Goal: Information Seeking & Learning: Learn about a topic

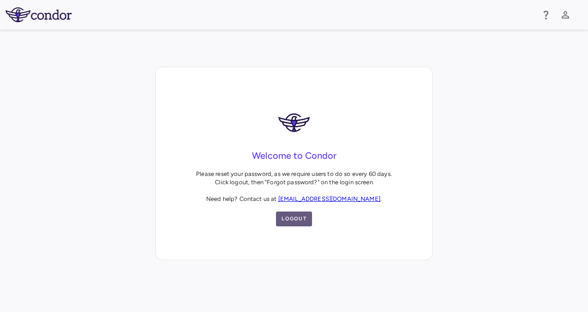
click at [294, 220] on button "Logout" at bounding box center [294, 218] width 36 height 15
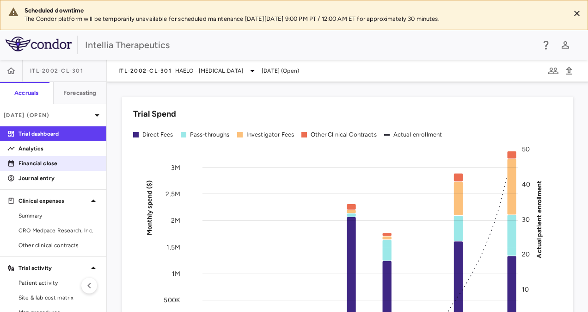
click at [57, 160] on p "Financial close" at bounding box center [59, 163] width 80 height 8
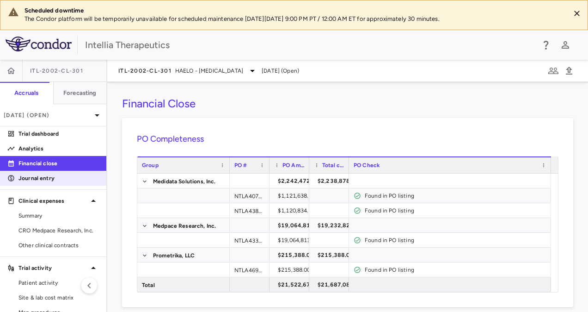
click at [35, 179] on p "Journal entry" at bounding box center [59, 178] width 80 height 8
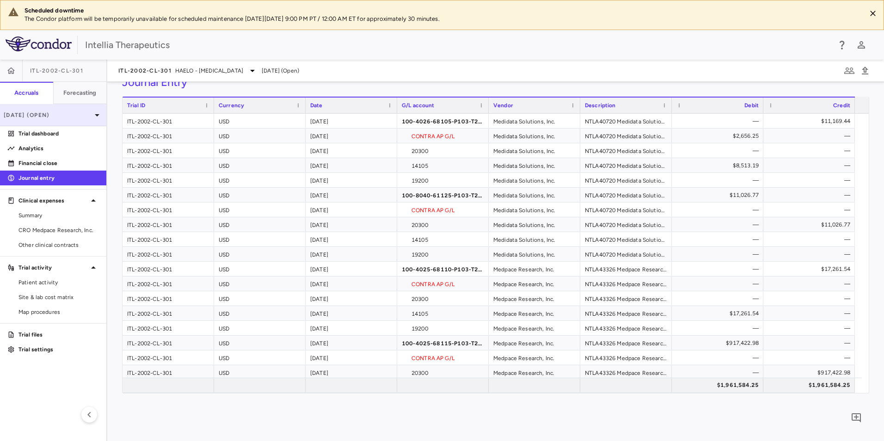
click at [93, 120] on icon at bounding box center [97, 115] width 11 height 11
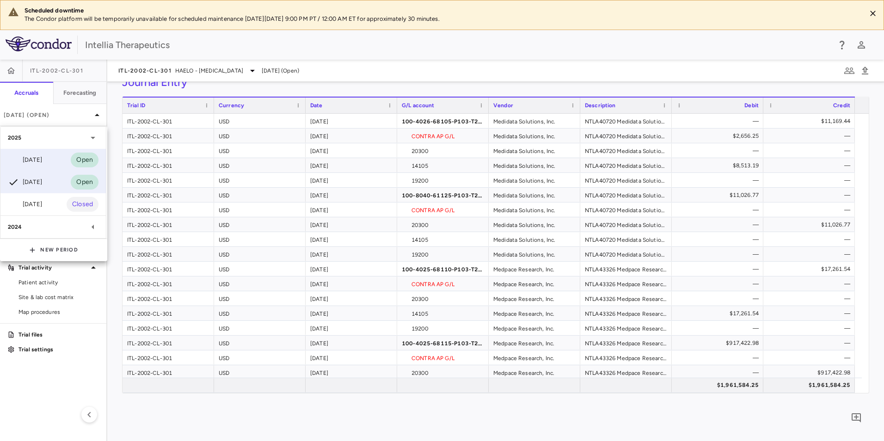
click at [53, 161] on div "[DATE] Open" at bounding box center [52, 160] width 105 height 22
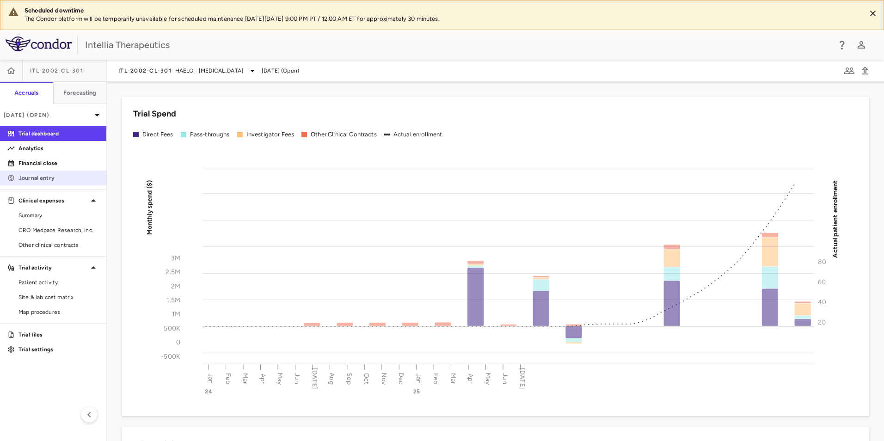
click at [25, 179] on p "Journal entry" at bounding box center [59, 178] width 80 height 8
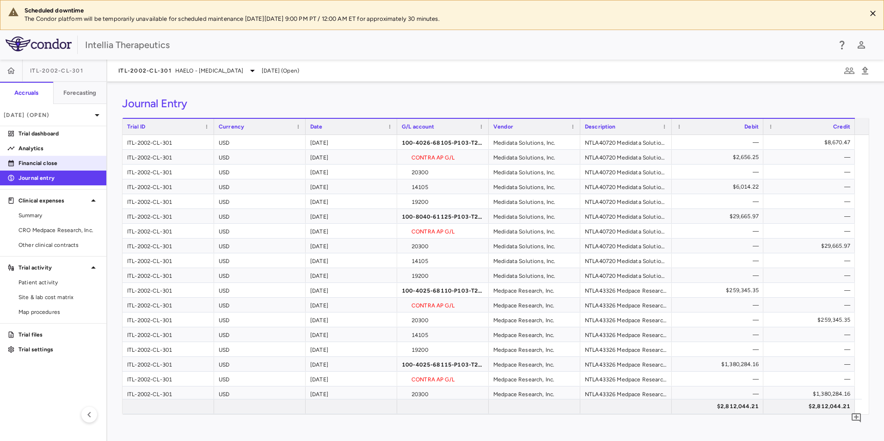
click at [61, 163] on p "Financial close" at bounding box center [59, 163] width 80 height 8
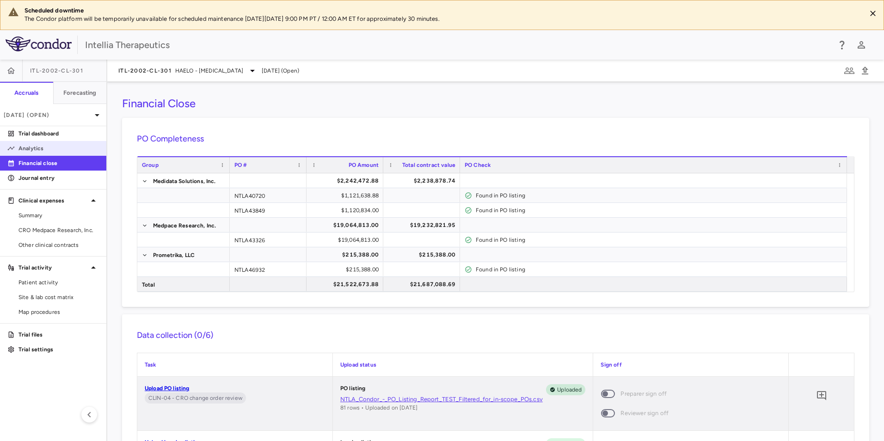
click at [54, 151] on p "Analytics" at bounding box center [59, 148] width 80 height 8
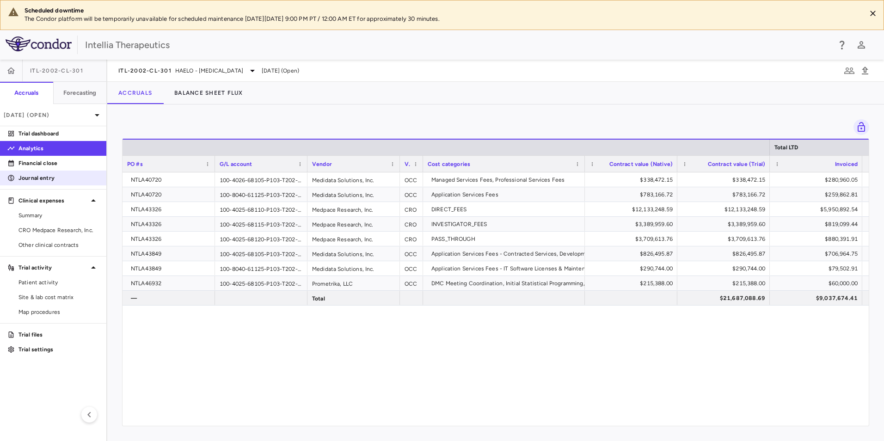
click at [75, 183] on link "Journal entry" at bounding box center [53, 178] width 106 height 14
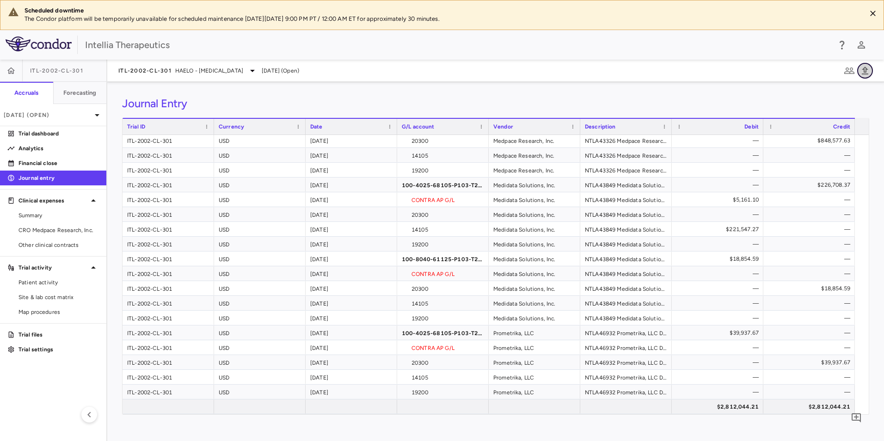
click at [588, 73] on icon "button" at bounding box center [865, 70] width 11 height 11
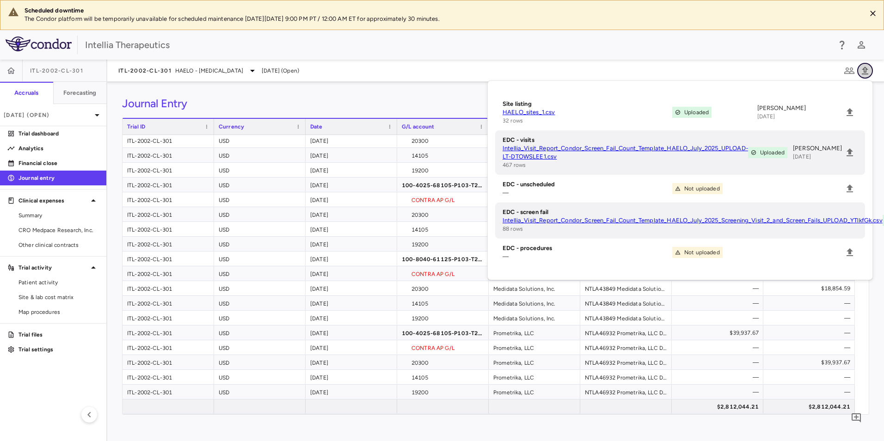
click at [588, 73] on icon "button" at bounding box center [865, 70] width 11 height 11
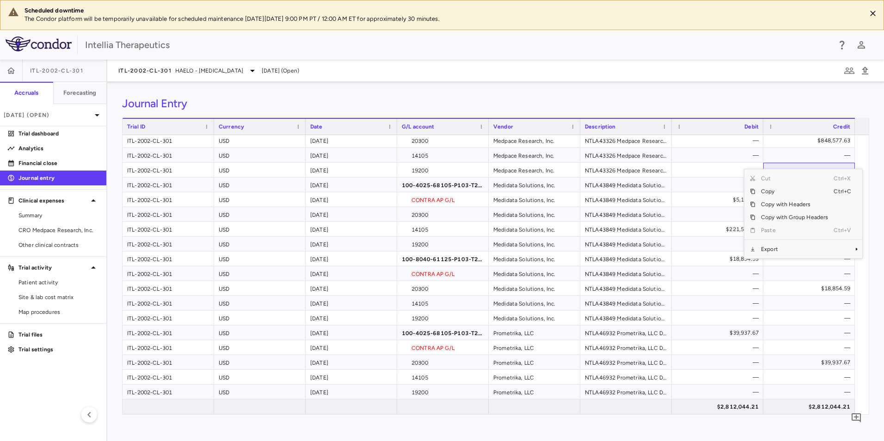
click at [588, 253] on span "Export" at bounding box center [795, 249] width 78 height 13
click at [588, 268] on span "Excel Export" at bounding box center [718, 265] width 43 height 13
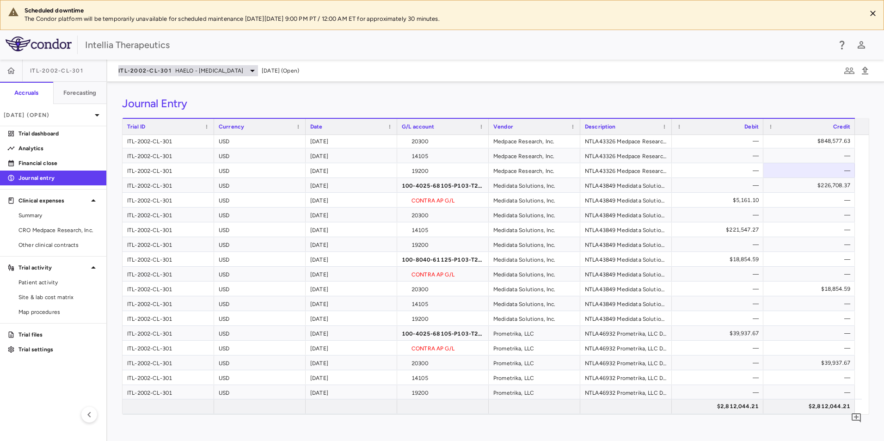
click at [243, 70] on span "HAELO - [MEDICAL_DATA]" at bounding box center [209, 71] width 68 height 8
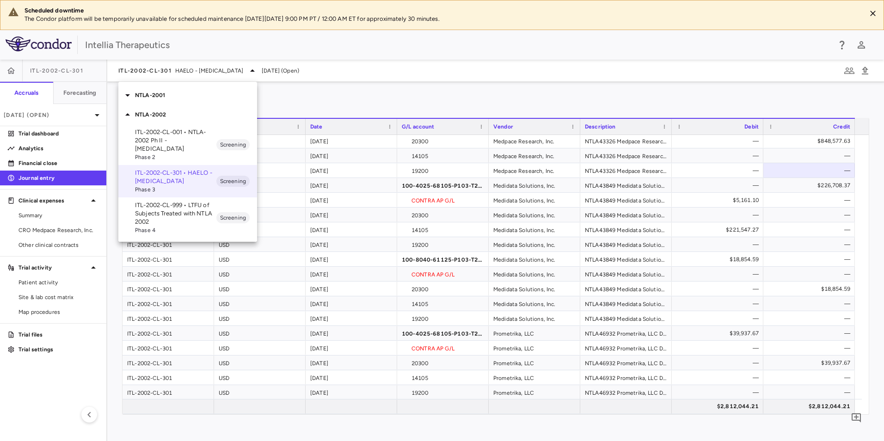
click at [388, 83] on div at bounding box center [442, 220] width 884 height 441
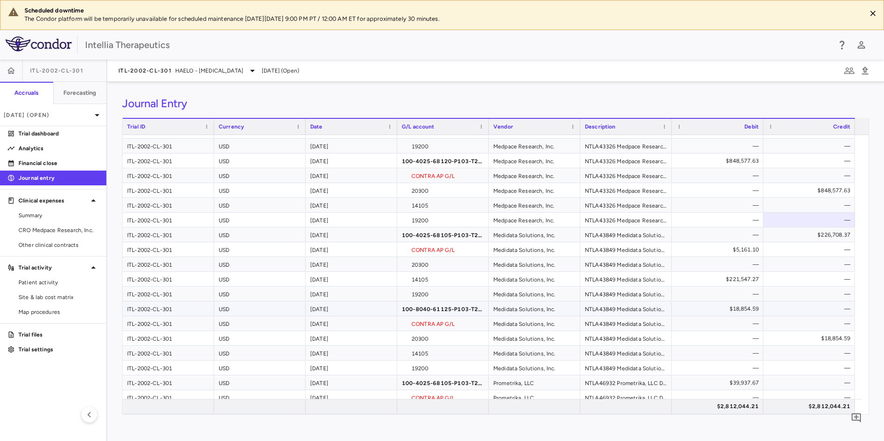
scroll to position [324, 0]
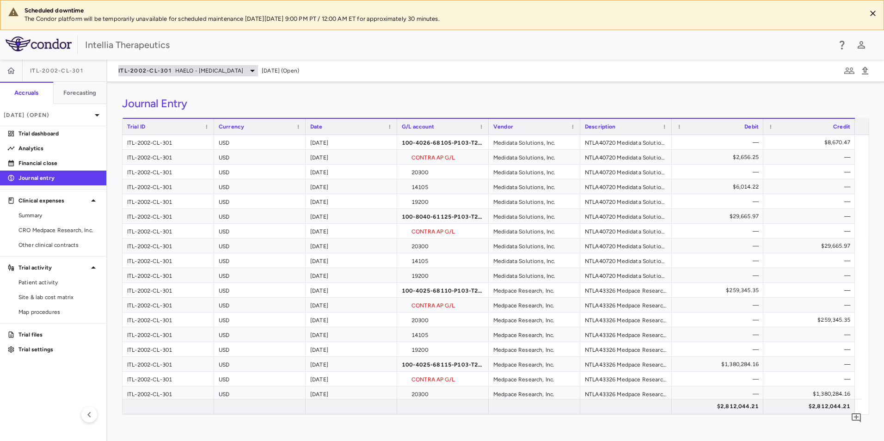
click at [243, 71] on span "HAELO - [MEDICAL_DATA]" at bounding box center [209, 71] width 68 height 8
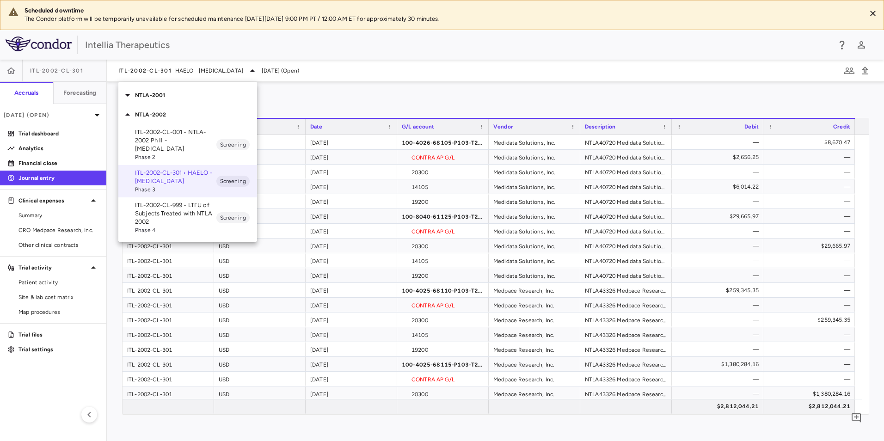
click at [284, 111] on div at bounding box center [442, 220] width 884 height 441
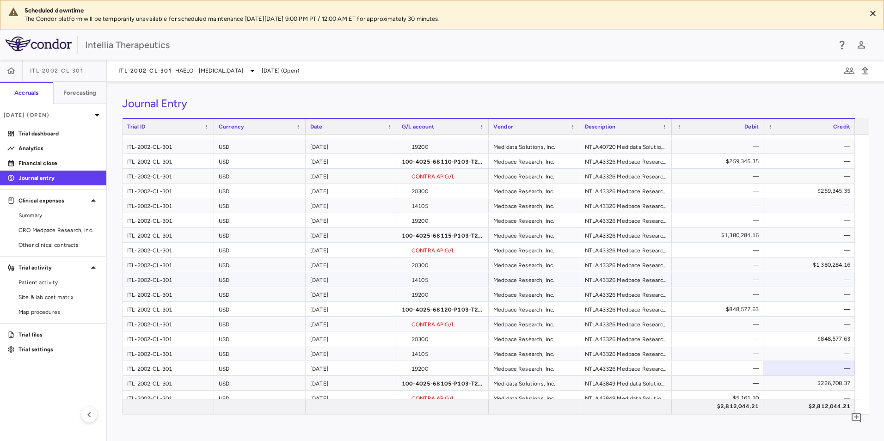
scroll to position [139, 0]
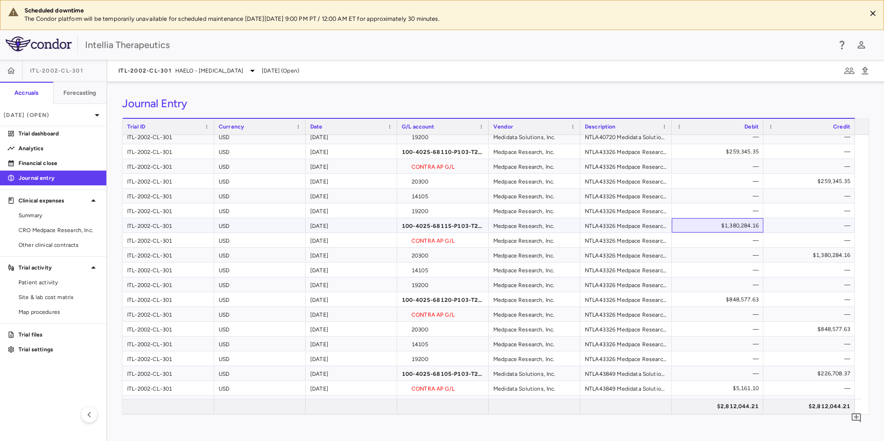
click at [588, 223] on div "$1,380,284.16" at bounding box center [719, 225] width 79 height 15
click at [588, 227] on div "$1,380,284.16" at bounding box center [719, 225] width 79 height 15
click at [588, 252] on div "$1,380,284.16" at bounding box center [811, 255] width 79 height 15
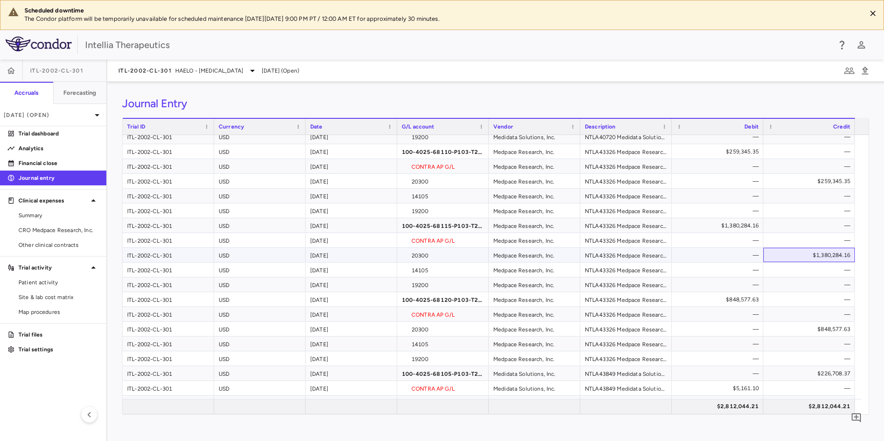
click at [588, 252] on div "$1,380,284.16" at bounding box center [811, 255] width 79 height 15
click at [58, 219] on span "Summary" at bounding box center [59, 215] width 80 height 8
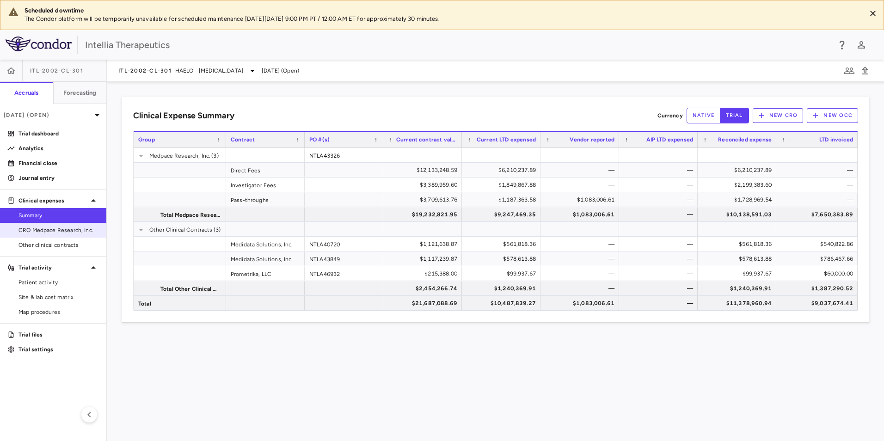
click at [61, 236] on link "CRO Medpace Research, Inc." at bounding box center [53, 230] width 106 height 14
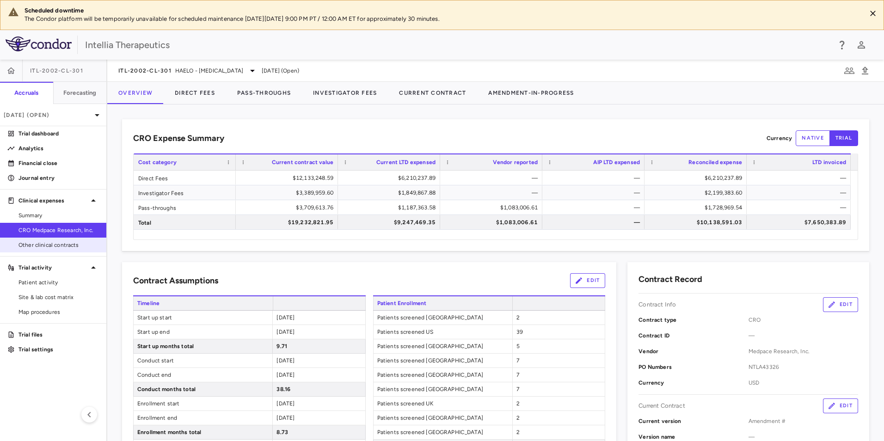
click at [54, 250] on link "Other clinical contracts" at bounding box center [53, 245] width 106 height 14
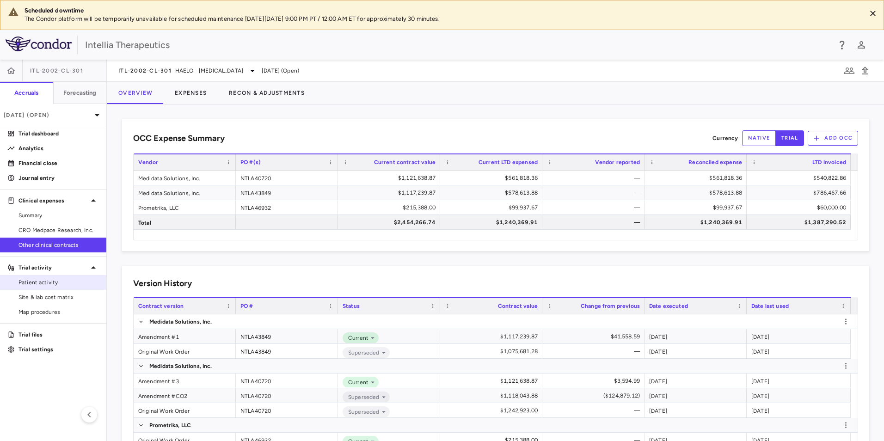
click at [52, 287] on link "Patient activity" at bounding box center [53, 283] width 106 height 14
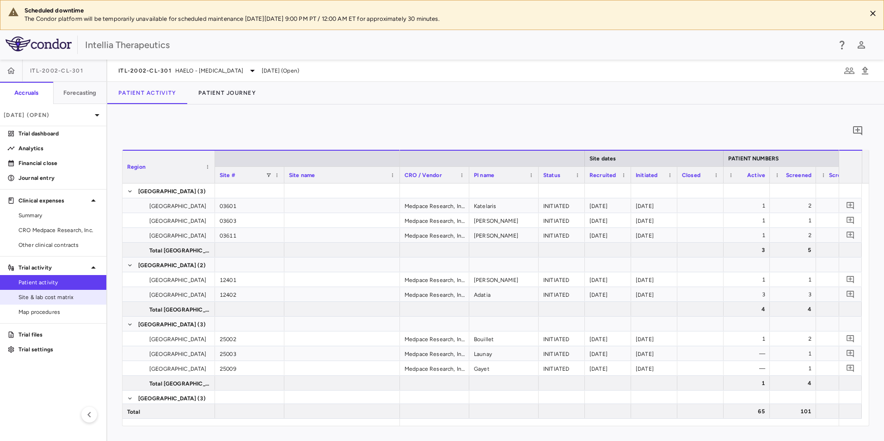
click at [55, 296] on span "Site & lab cost matrix" at bounding box center [59, 297] width 80 height 8
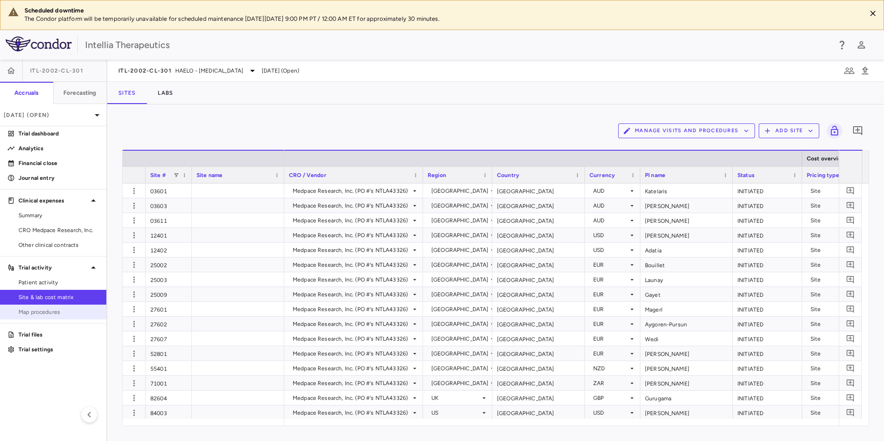
click at [56, 311] on span "Map procedures" at bounding box center [59, 312] width 80 height 8
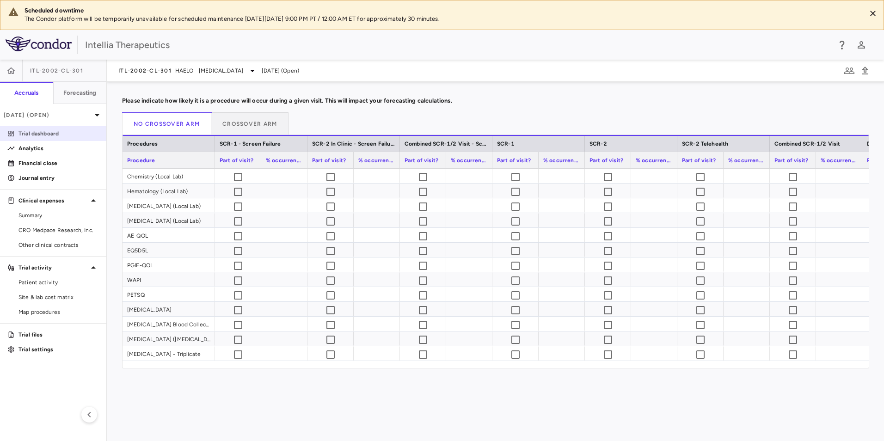
click at [54, 131] on p "Trial dashboard" at bounding box center [59, 134] width 80 height 8
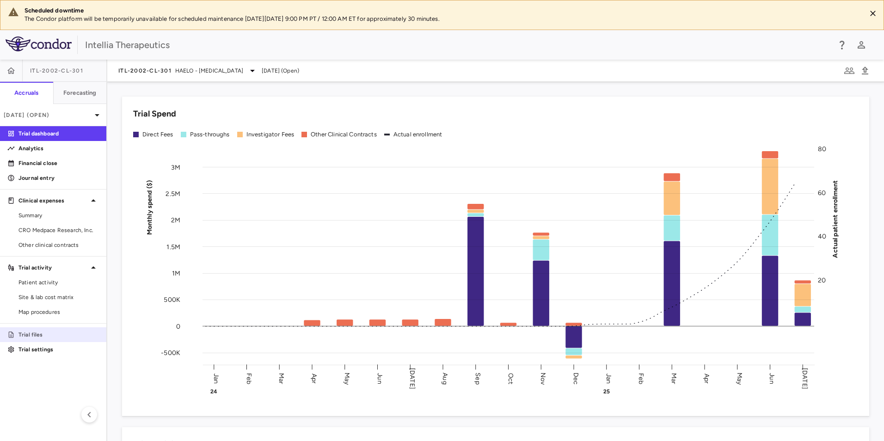
click at [47, 311] on link "Trial files" at bounding box center [53, 335] width 106 height 14
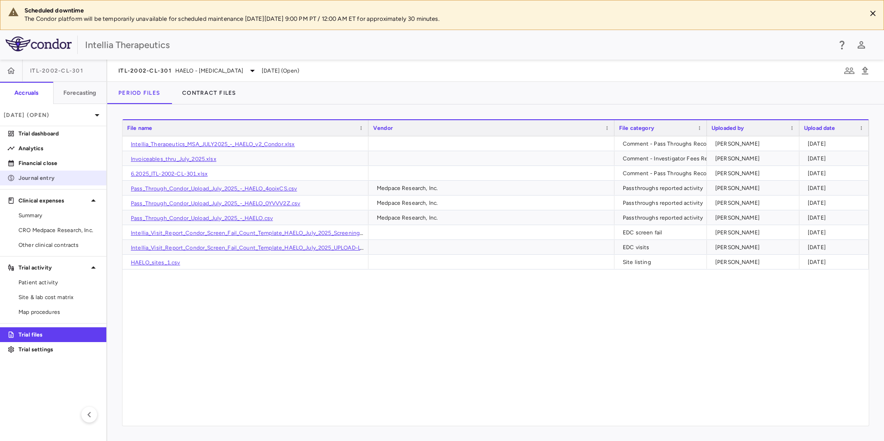
click at [37, 175] on p "Journal entry" at bounding box center [59, 178] width 80 height 8
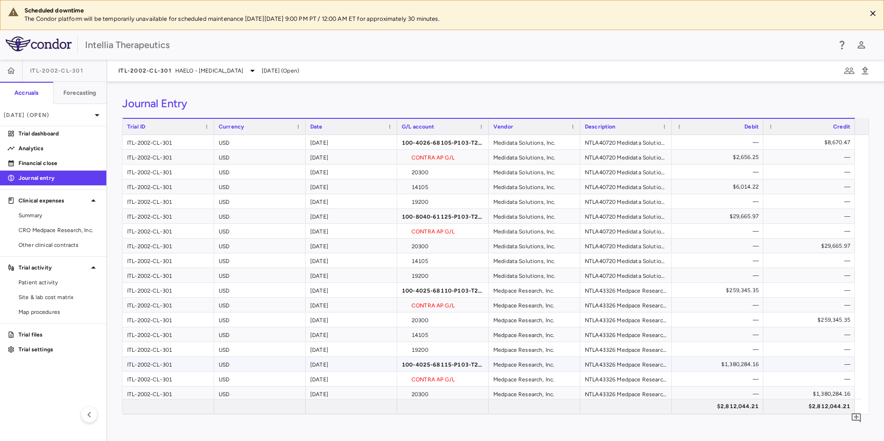
click at [588, 311] on div "$1,380,284.16" at bounding box center [719, 364] width 79 height 15
click at [170, 311] on div "ITL-2002-CL-301" at bounding box center [169, 364] width 92 height 14
drag, startPoint x: 532, startPoint y: 363, endPoint x: 546, endPoint y: 361, distance: 14.0
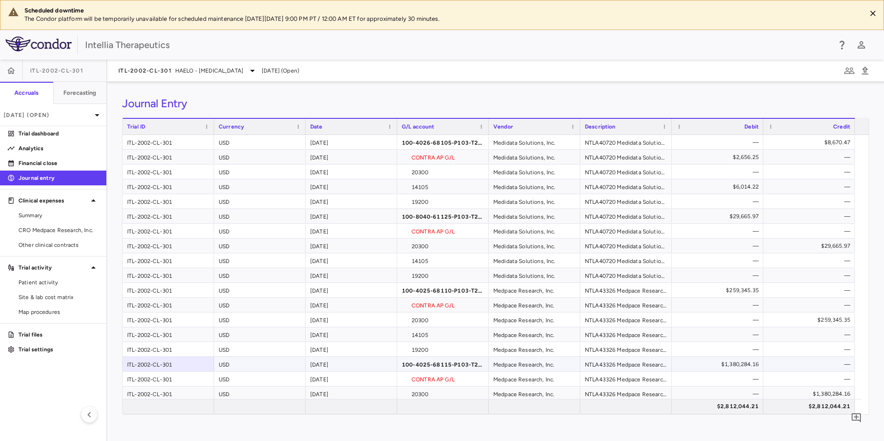
click at [533, 311] on div "Medpace Research, Inc." at bounding box center [535, 364] width 92 height 14
click at [588, 311] on div "NTLA43326 Medpace Research, Inc. DIRECT_FEES" at bounding box center [627, 349] width 92 height 14
click at [588, 311] on div "$1,380,284.16" at bounding box center [719, 364] width 79 height 15
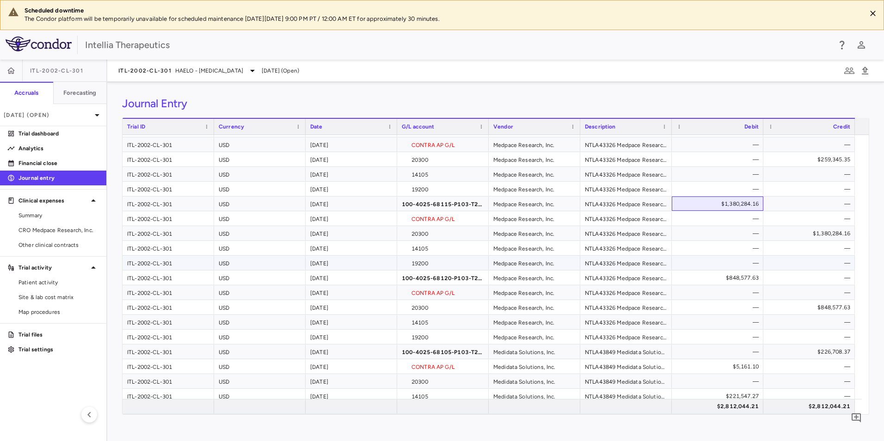
scroll to position [185, 0]
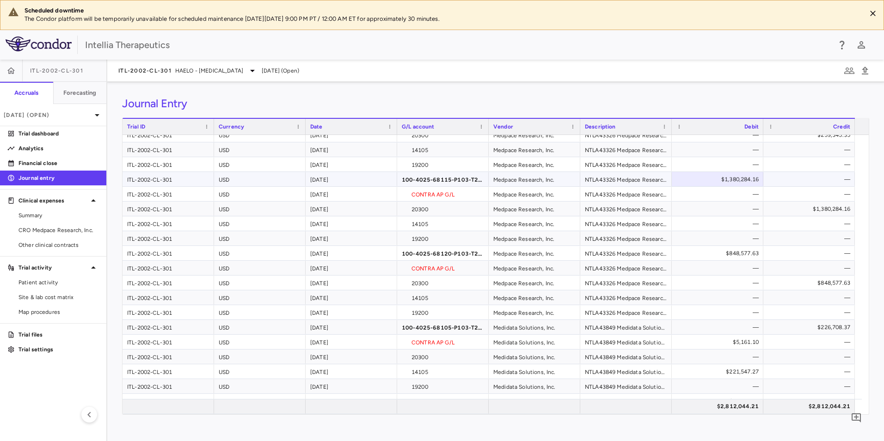
click at [476, 180] on div "100-4025-68115-P103-T202-000-F000-F0000-CLN002" at bounding box center [443, 179] width 92 height 14
click at [42, 121] on div "[DATE] (Open)" at bounding box center [53, 115] width 106 height 22
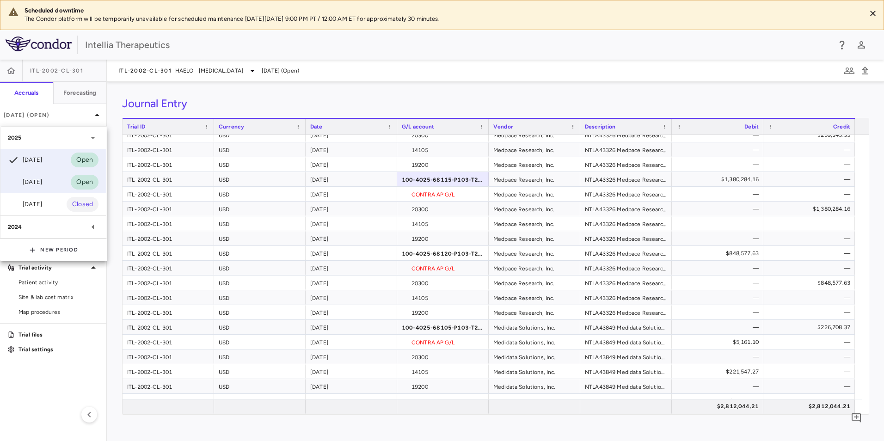
click at [42, 186] on div "[DATE]" at bounding box center [25, 182] width 34 height 11
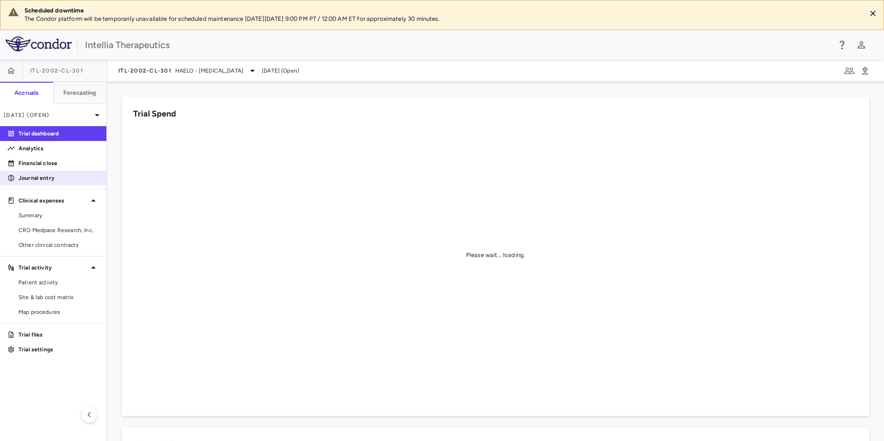
click at [65, 181] on p "Journal entry" at bounding box center [59, 178] width 80 height 8
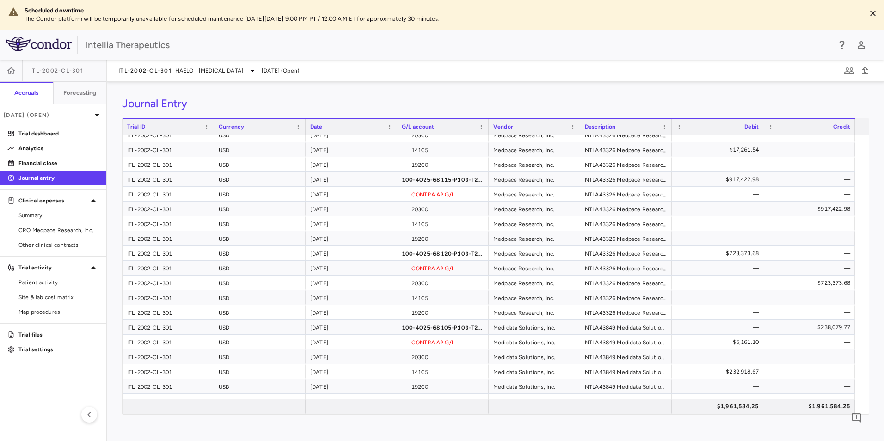
scroll to position [185, 0]
click at [60, 117] on p "[DATE] (Open)" at bounding box center [48, 115] width 88 height 8
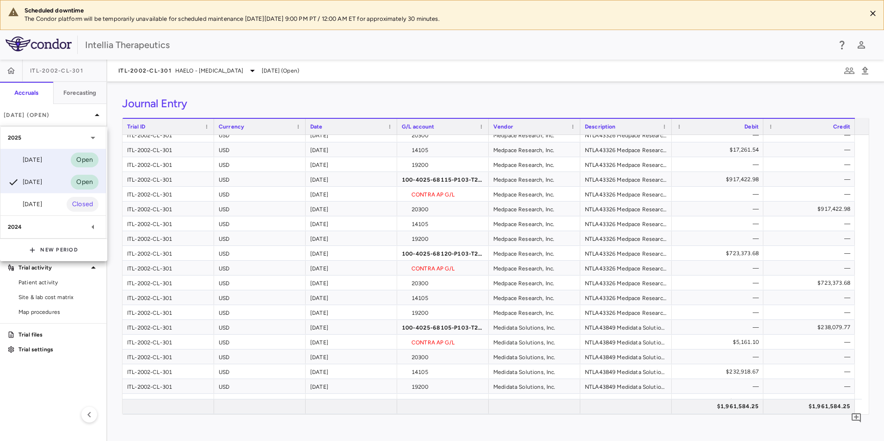
click at [42, 161] on div "[DATE]" at bounding box center [25, 159] width 34 height 11
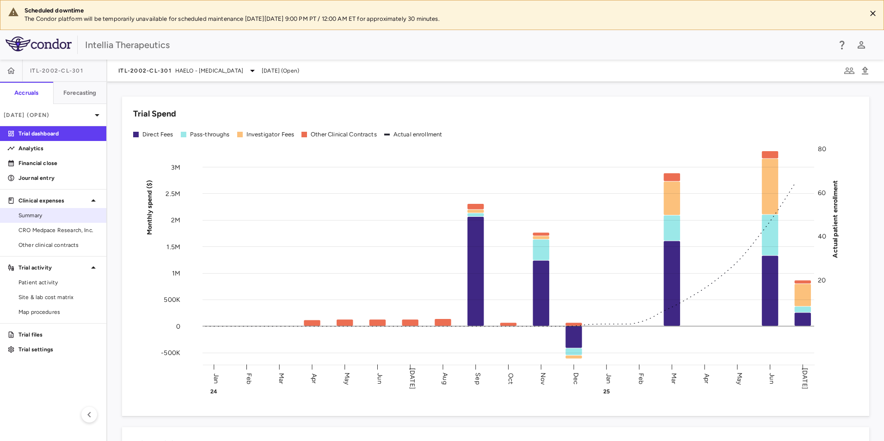
click at [53, 221] on link "Summary" at bounding box center [53, 216] width 106 height 14
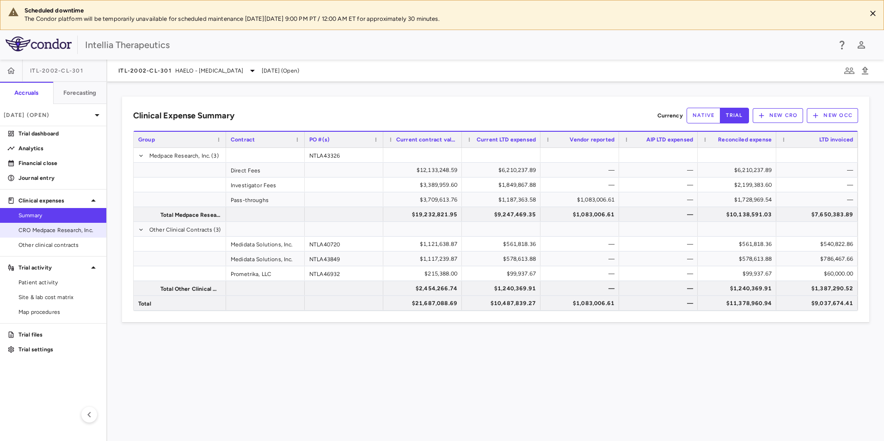
click at [52, 227] on span "CRO Medpace Research, Inc." at bounding box center [59, 230] width 80 height 8
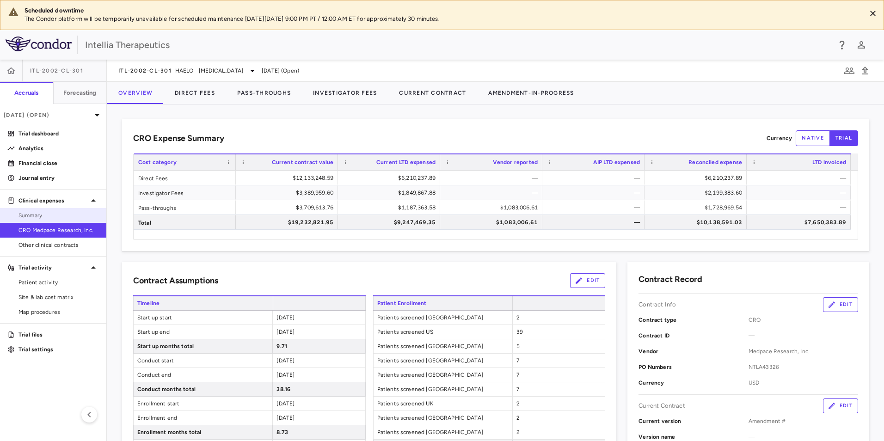
click at [51, 215] on span "Summary" at bounding box center [59, 215] width 80 height 8
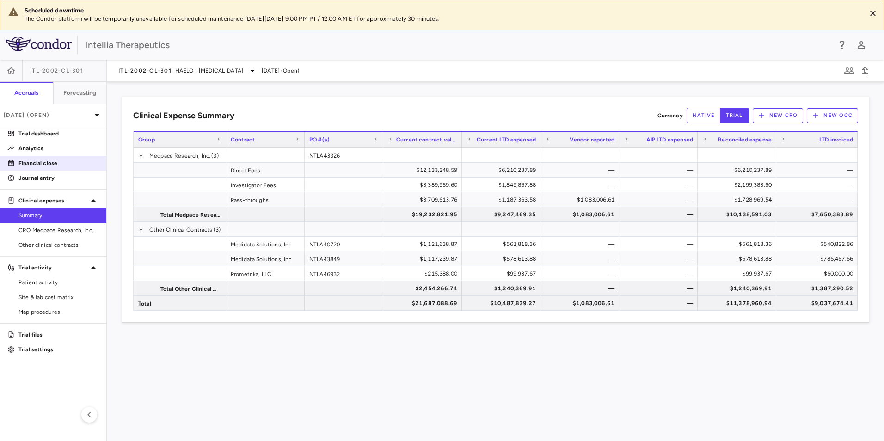
click at [69, 169] on link "Financial close" at bounding box center [53, 163] width 106 height 14
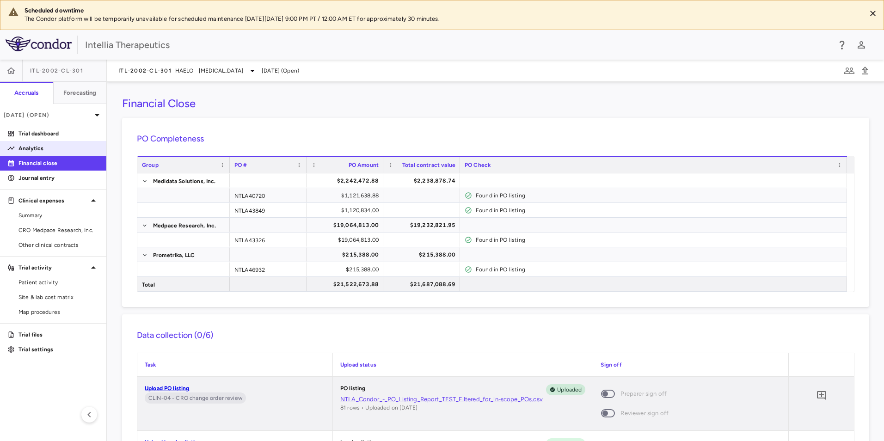
click at [62, 151] on p "Analytics" at bounding box center [59, 148] width 80 height 8
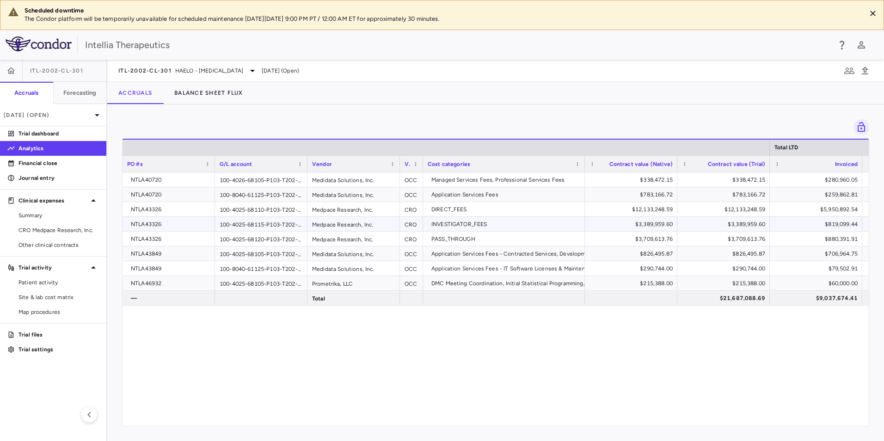
click at [467, 221] on div "INVESTIGATOR_FEES" at bounding box center [506, 224] width 149 height 15
click at [64, 166] on p "Financial close" at bounding box center [59, 163] width 80 height 8
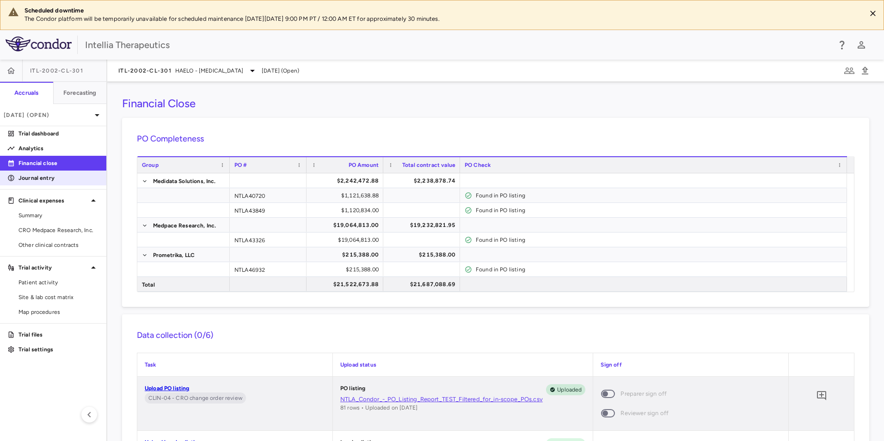
click at [57, 179] on p "Journal entry" at bounding box center [59, 178] width 80 height 8
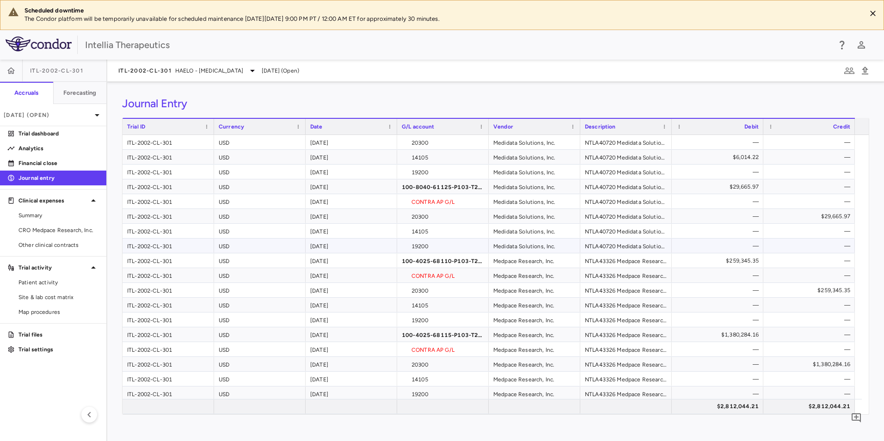
scroll to position [46, 0]
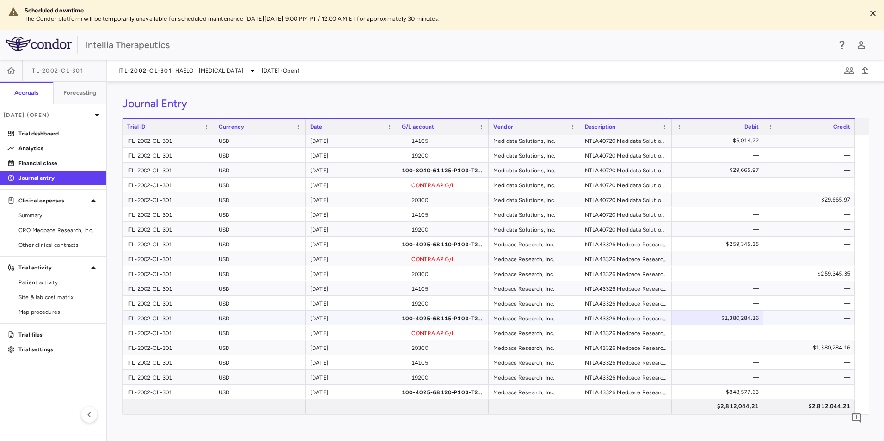
click at [588, 311] on div "$1,380,284.16" at bounding box center [719, 318] width 79 height 15
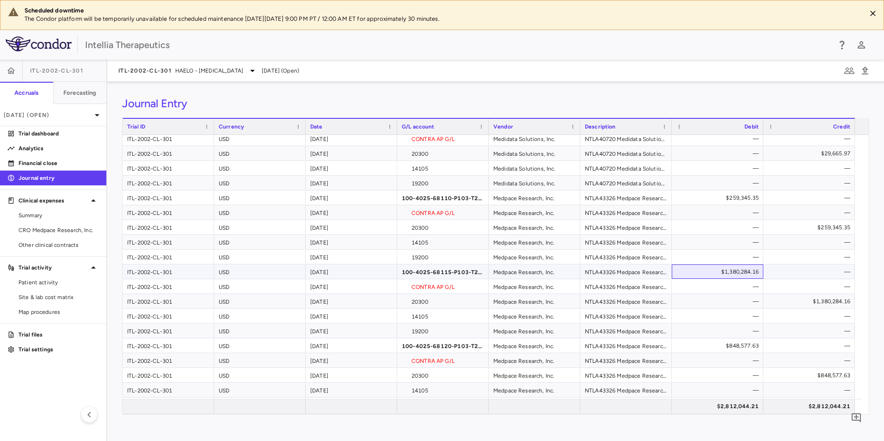
click at [588, 266] on div "$1,380,284.16" at bounding box center [719, 272] width 79 height 15
click at [588, 275] on div "$1,380,284.16" at bounding box center [719, 272] width 79 height 15
click at [588, 278] on div "NTLA43326 Medpace Research, Inc. INVESTIGATOR_FEES" at bounding box center [627, 272] width 92 height 14
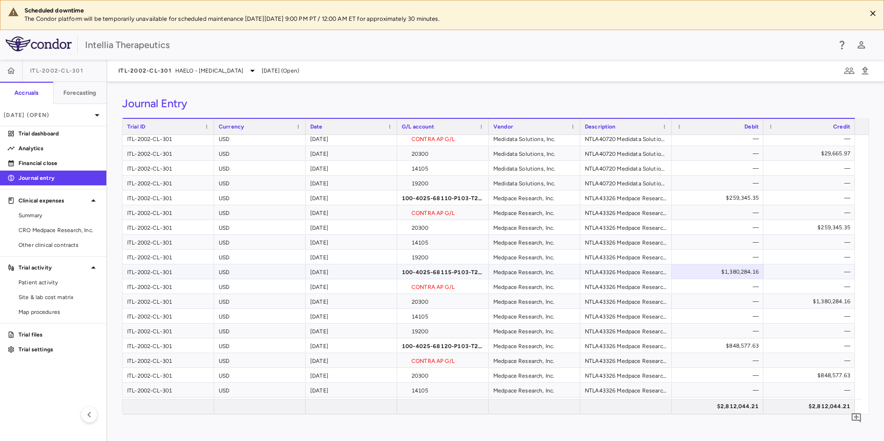
click at [588, 278] on div "NTLA43326 Medpace Research, Inc. INVESTIGATOR_FEES" at bounding box center [627, 272] width 92 height 14
click at [547, 275] on div "Medpace Research, Inc." at bounding box center [535, 272] width 92 height 14
click at [454, 270] on div "100-4025-68115-P103-T202-000-F000-F0000-CLN002" at bounding box center [443, 272] width 92 height 14
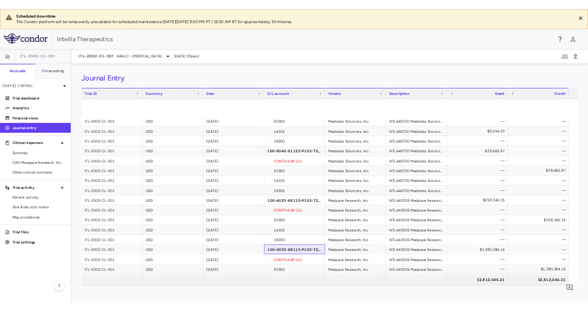
scroll to position [0, 0]
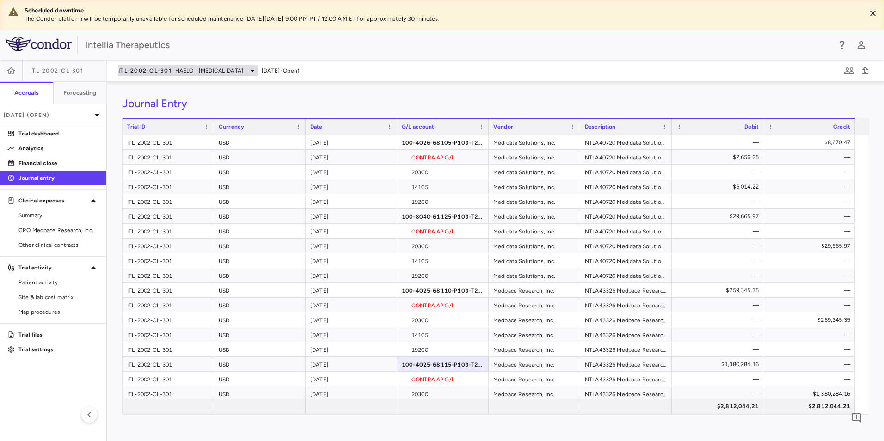
click at [255, 70] on icon at bounding box center [252, 71] width 5 height 2
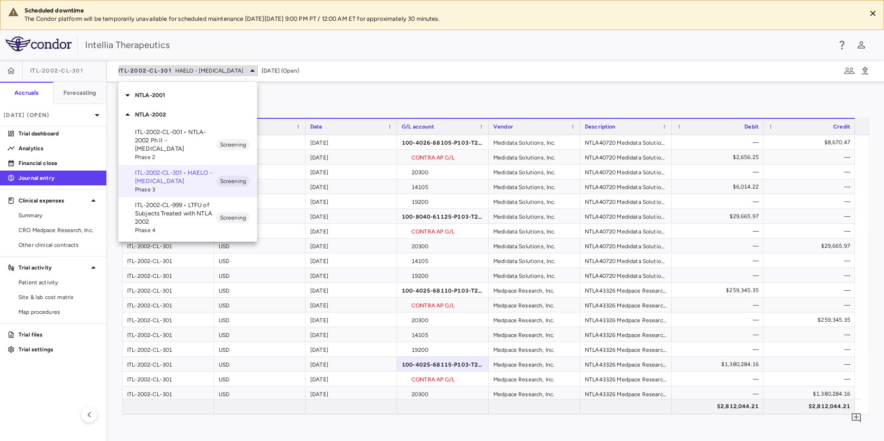
click at [268, 70] on div at bounding box center [442, 220] width 884 height 441
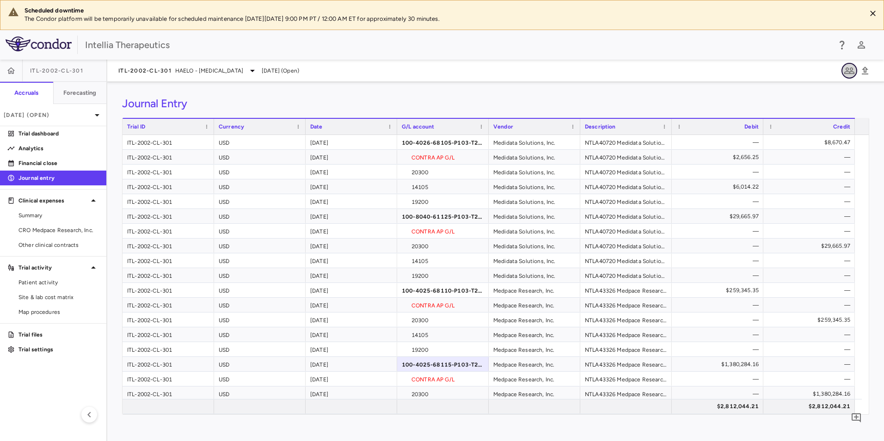
click at [588, 76] on button "button" at bounding box center [850, 71] width 16 height 16
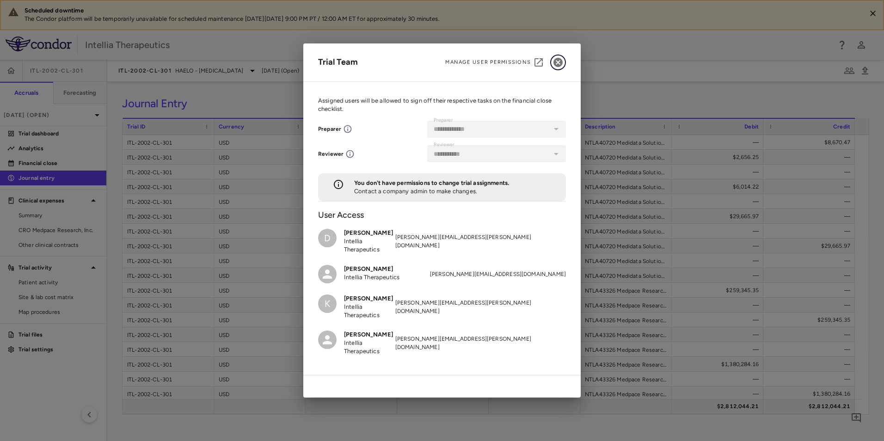
click at [560, 56] on button "button" at bounding box center [558, 63] width 16 height 16
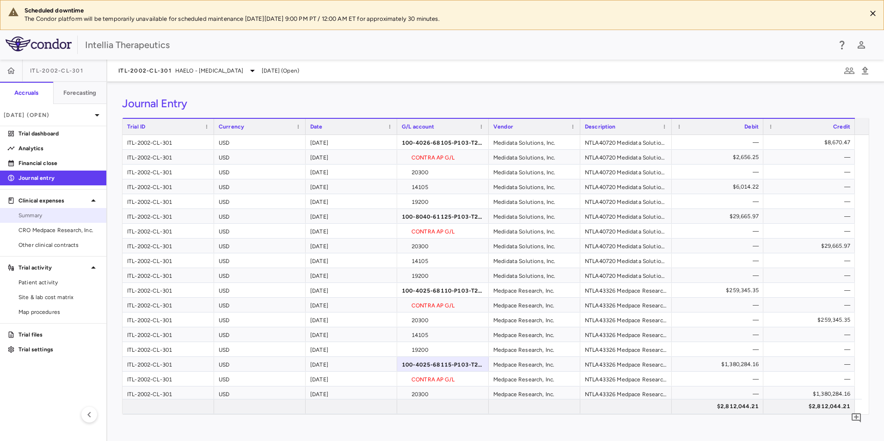
click at [62, 220] on link "Summary" at bounding box center [53, 216] width 106 height 14
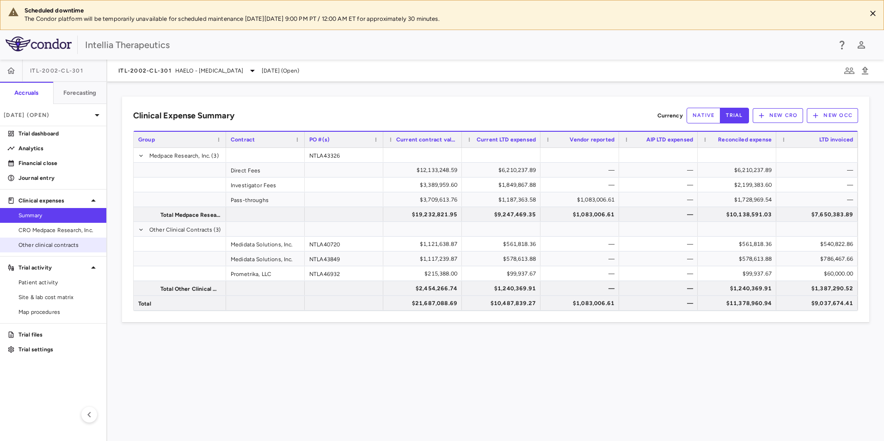
click at [65, 251] on link "Other clinical contracts" at bounding box center [53, 245] width 106 height 14
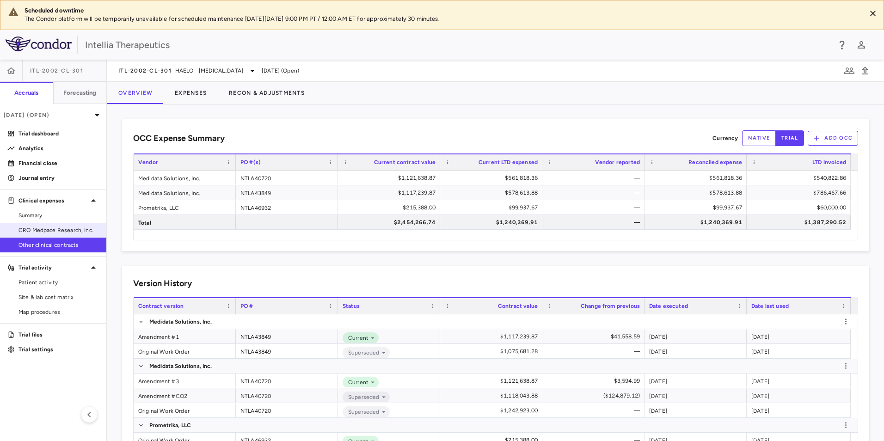
click at [74, 231] on span "CRO Medpace Research, Inc." at bounding box center [59, 230] width 80 height 8
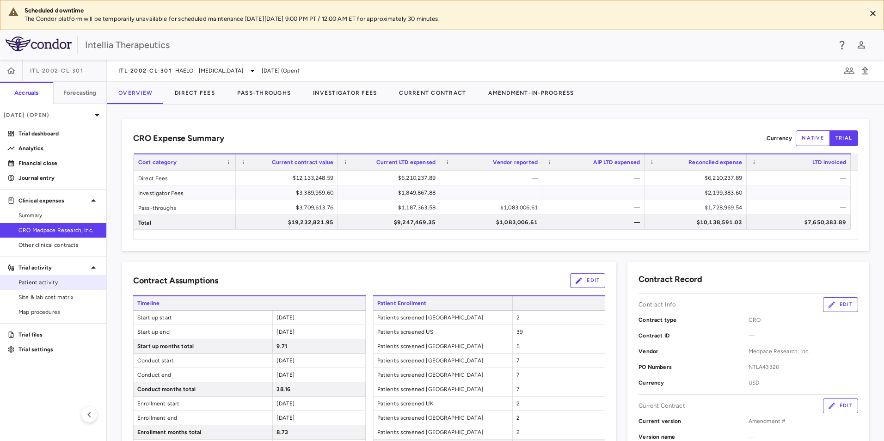
click at [72, 287] on link "Patient activity" at bounding box center [53, 283] width 106 height 14
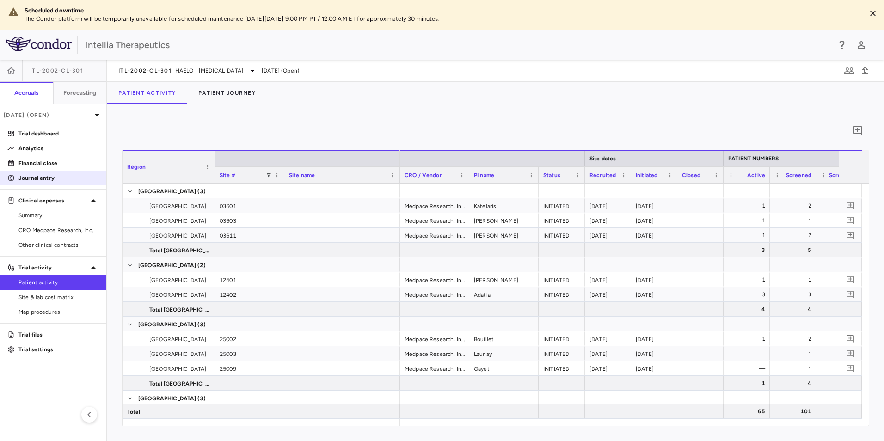
click at [65, 181] on p "Journal entry" at bounding box center [59, 178] width 80 height 8
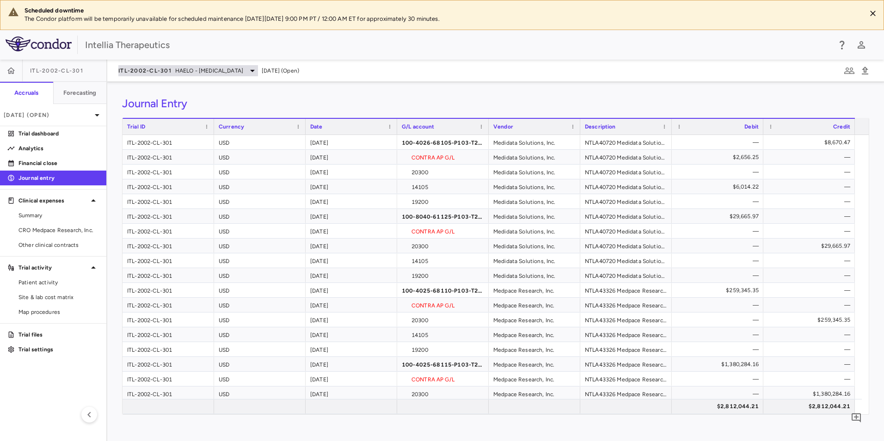
click at [172, 71] on div "ITL-2002-CL-301 HAELO - [MEDICAL_DATA]" at bounding box center [188, 70] width 140 height 11
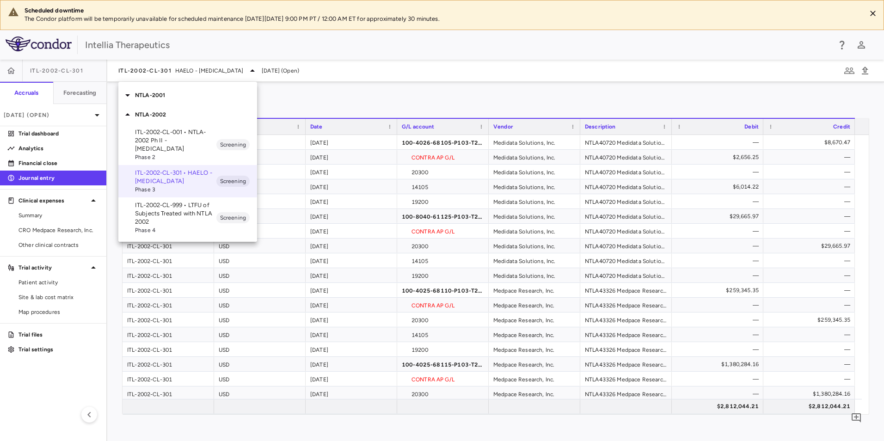
click at [137, 88] on div "NTLA-2001" at bounding box center [187, 95] width 139 height 19
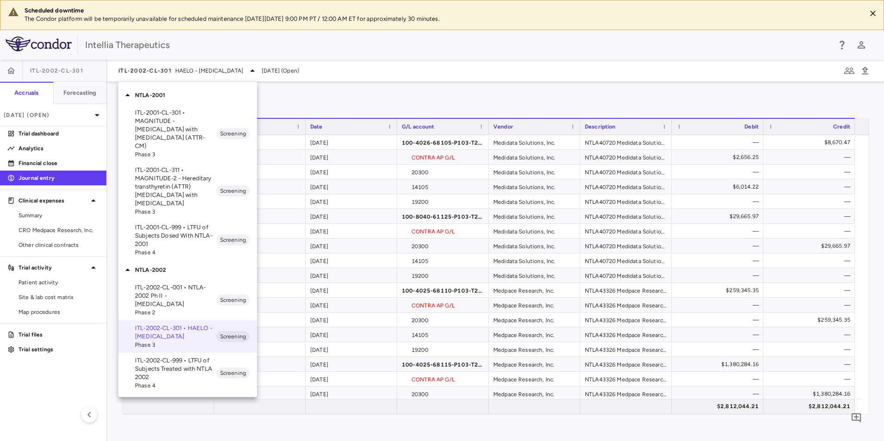
click at [168, 139] on p "ITL-2001-CL-301 • MAGNITUDE - [MEDICAL_DATA] with [MEDICAL_DATA] (ATTR-CM)" at bounding box center [175, 130] width 81 height 42
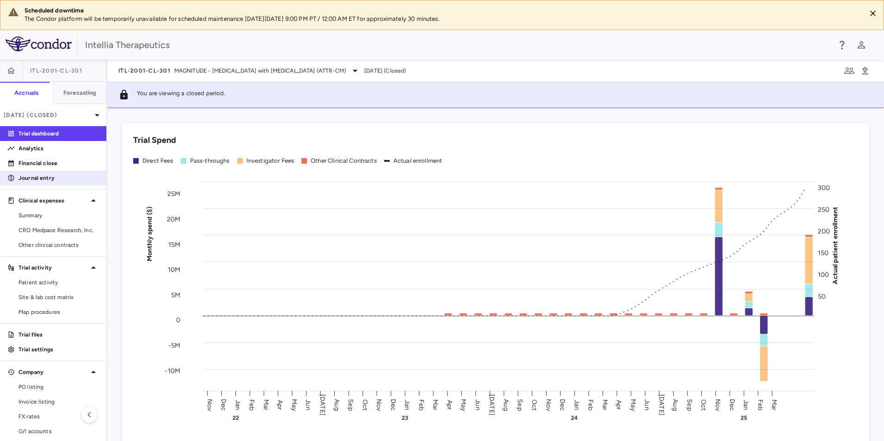
click at [60, 181] on p "Journal entry" at bounding box center [59, 178] width 80 height 8
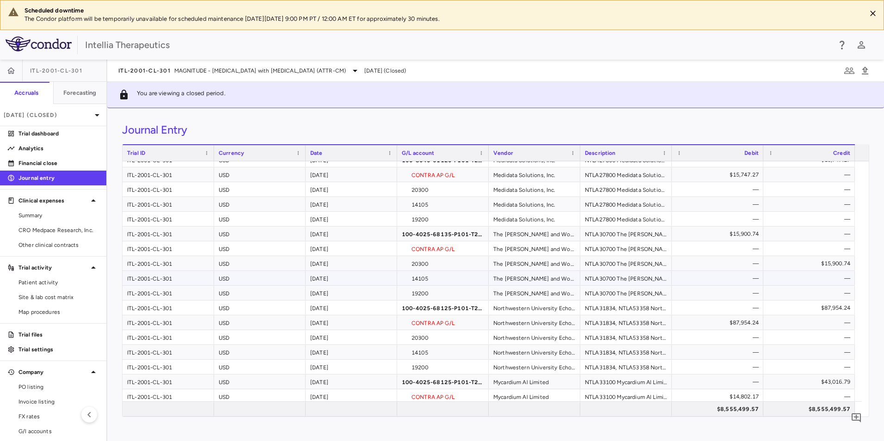
scroll to position [259, 0]
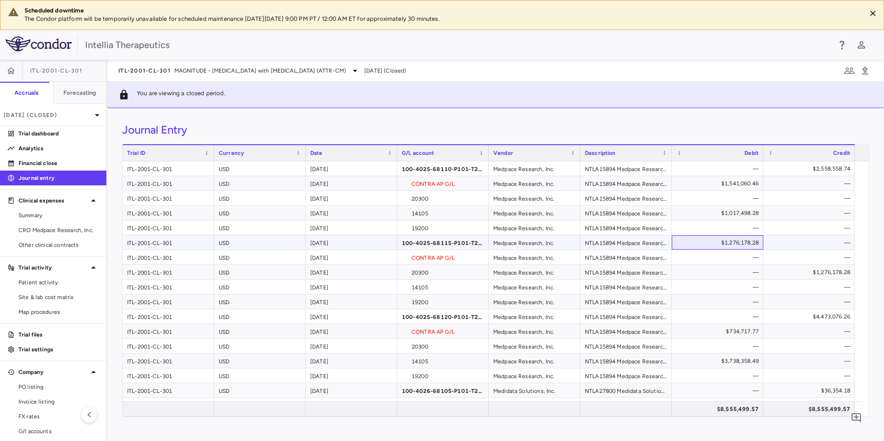
click at [588, 244] on div "$1,276,178.28" at bounding box center [719, 242] width 79 height 15
click at [65, 115] on p "[DATE] (Closed)" at bounding box center [48, 115] width 88 height 8
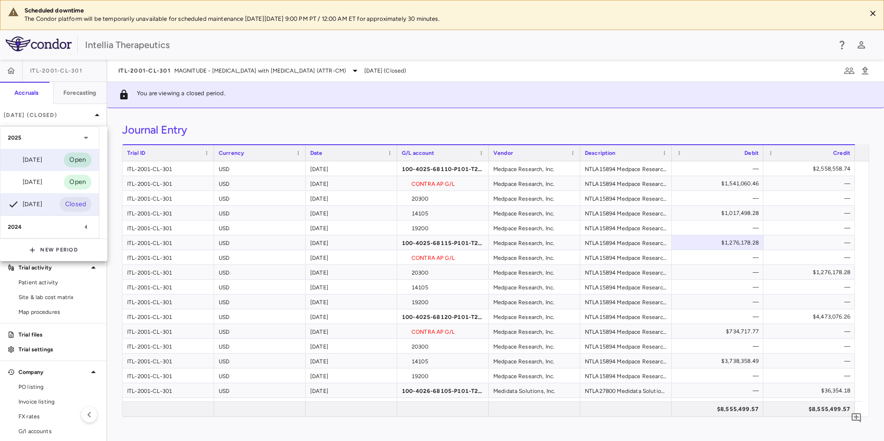
click at [47, 162] on div "[DATE] Open" at bounding box center [49, 160] width 99 height 22
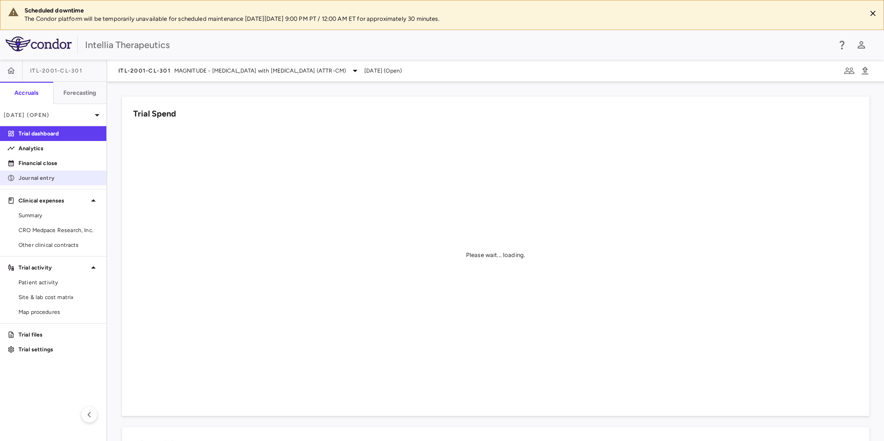
click at [60, 177] on p "Journal entry" at bounding box center [59, 178] width 80 height 8
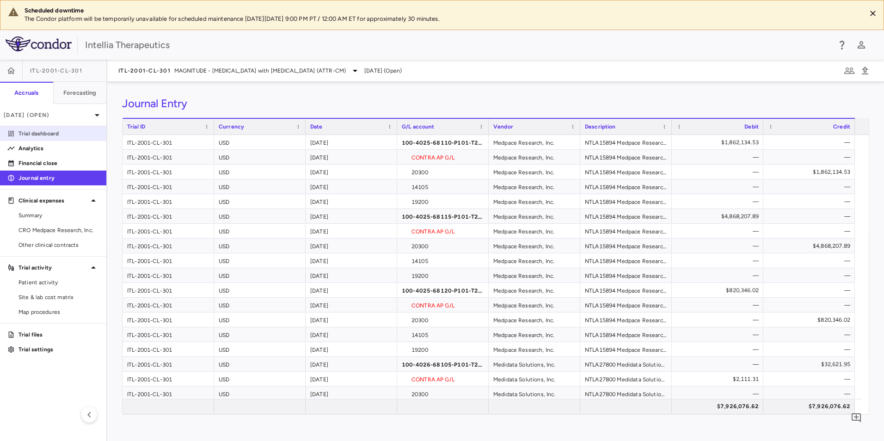
click at [67, 137] on p "Trial dashboard" at bounding box center [59, 134] width 80 height 8
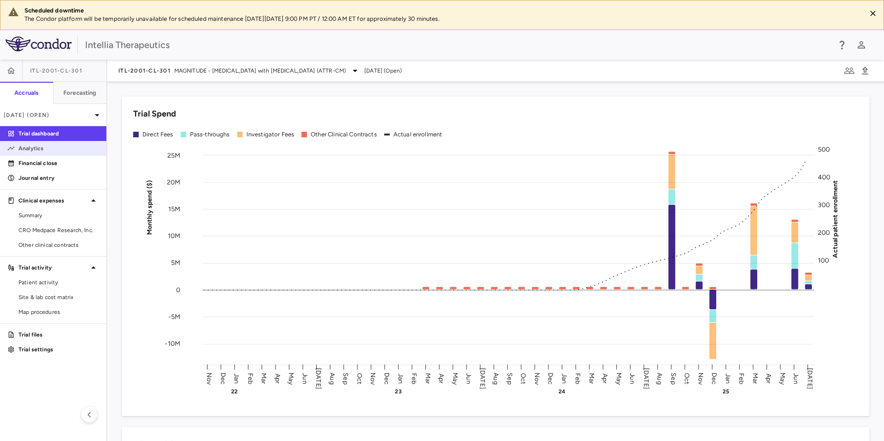
click at [61, 151] on p "Analytics" at bounding box center [59, 148] width 80 height 8
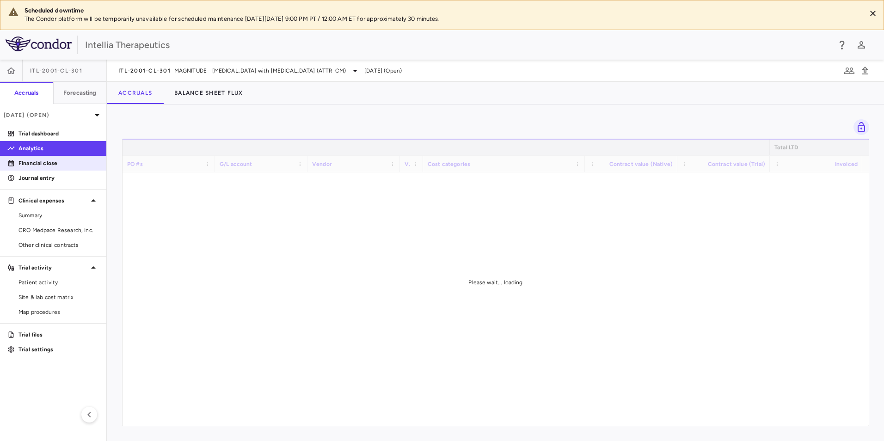
click at [56, 161] on p "Financial close" at bounding box center [59, 163] width 80 height 8
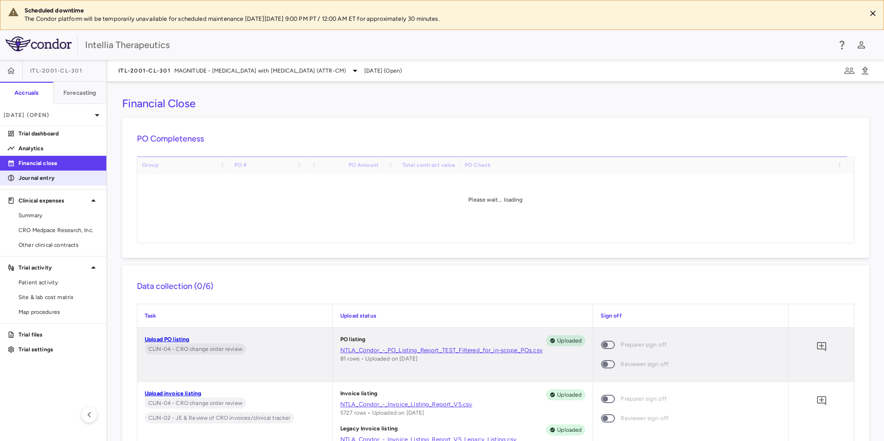
click at [52, 176] on p "Journal entry" at bounding box center [59, 178] width 80 height 8
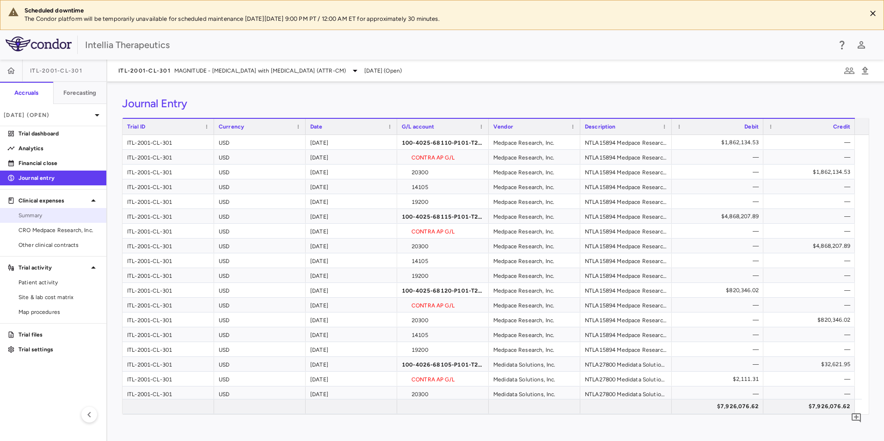
click at [45, 216] on span "Summary" at bounding box center [59, 215] width 80 height 8
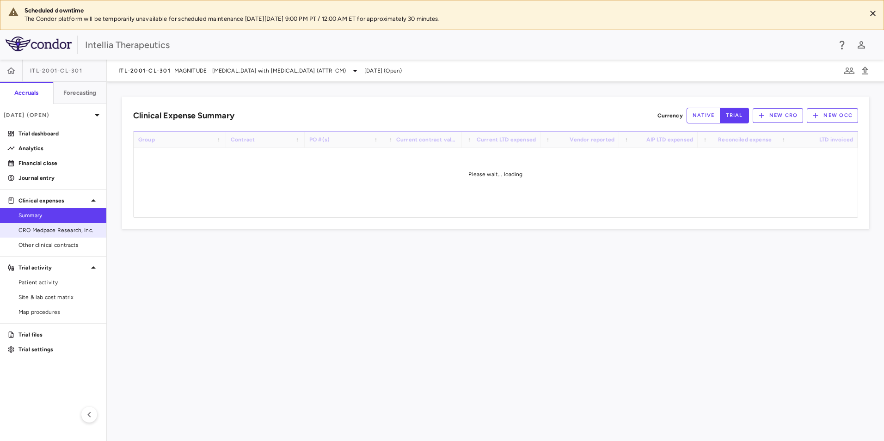
click at [42, 231] on span "CRO Medpace Research, Inc." at bounding box center [59, 230] width 80 height 8
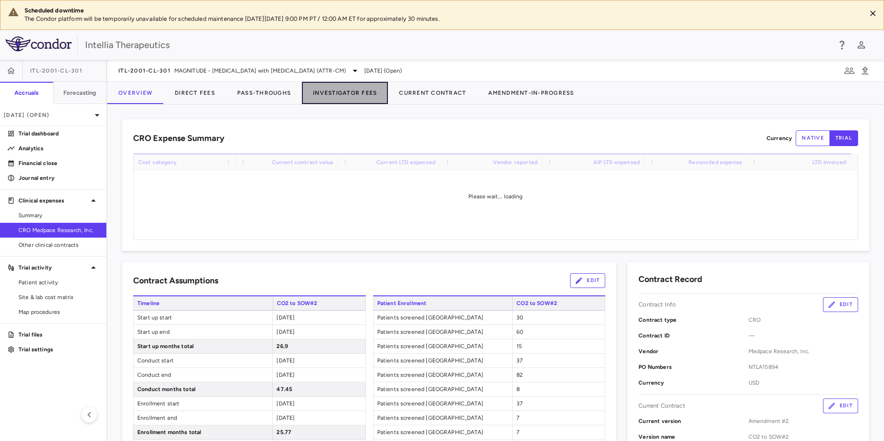
click at [331, 99] on button "Investigator Fees" at bounding box center [345, 93] width 86 height 22
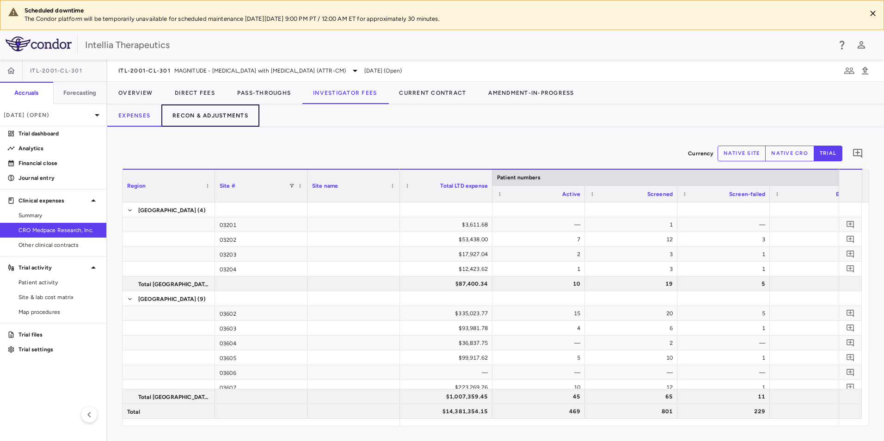
click at [198, 124] on button "Recon & Adjustments" at bounding box center [210, 116] width 98 height 22
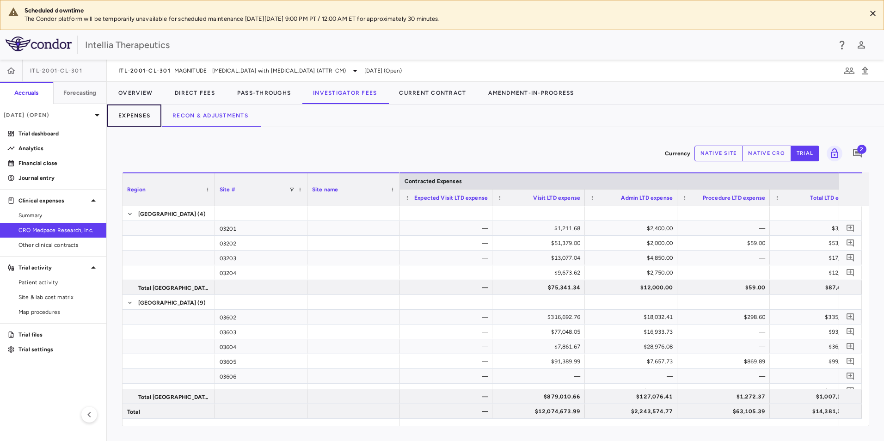
click at [148, 119] on button "Expenses" at bounding box center [134, 116] width 54 height 22
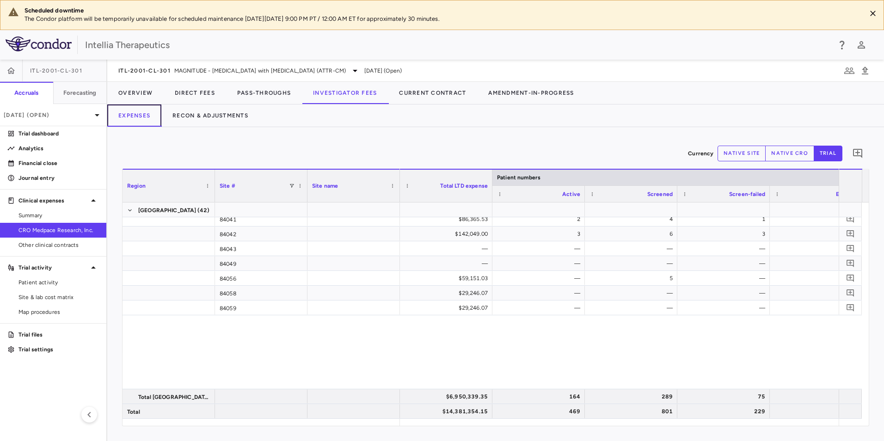
scroll to position [2981, 0]
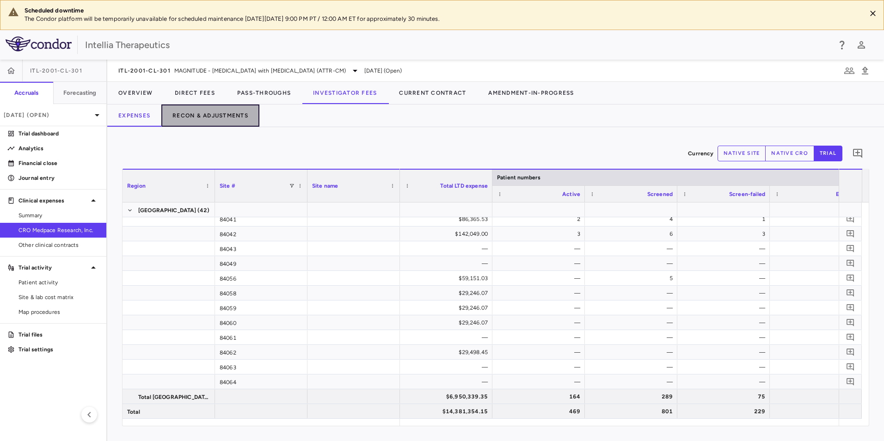
click at [231, 117] on button "Recon & Adjustments" at bounding box center [210, 116] width 98 height 22
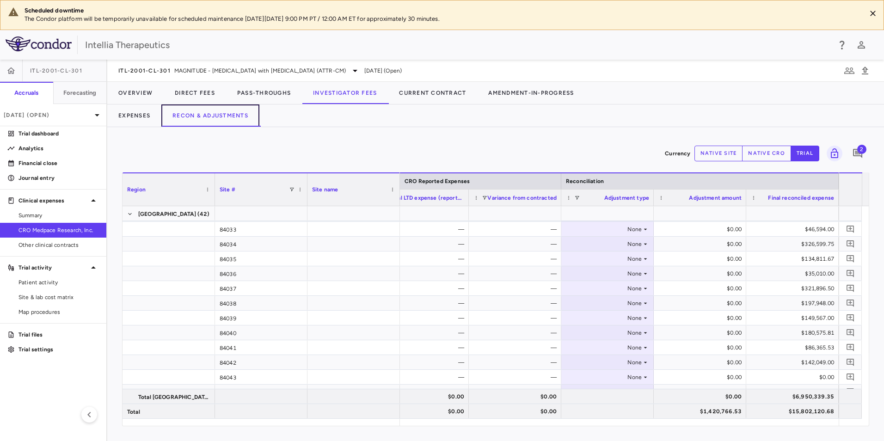
scroll to position [3029, 0]
